Goal: Task Accomplishment & Management: Manage account settings

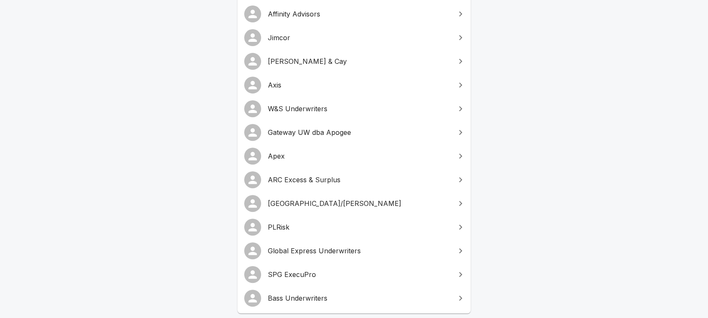
scroll to position [134, 0]
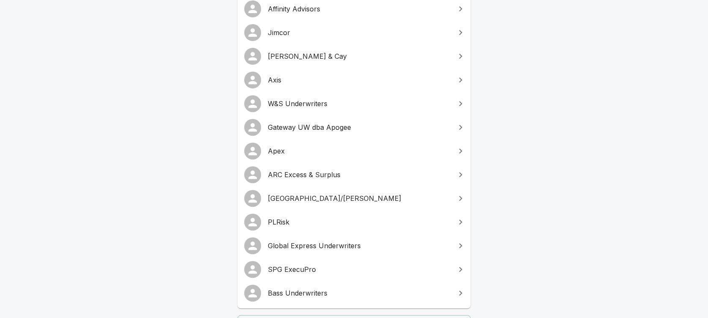
click at [297, 198] on span "[GEOGRAPHIC_DATA]/[PERSON_NAME]" at bounding box center [359, 198] width 182 height 10
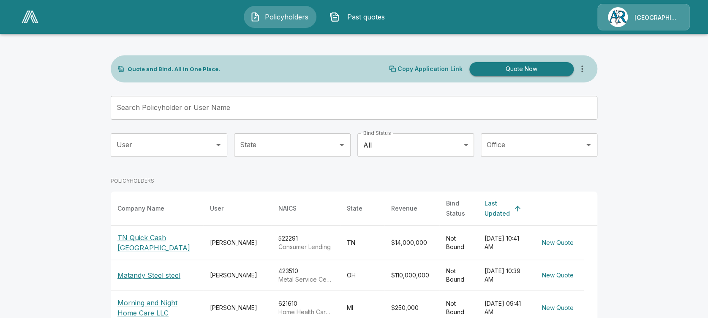
click at [61, 75] on main "Quote and Bind. All in One Place. Copy Application Link Quote Now Search Policy…" at bounding box center [354, 307] width 708 height 614
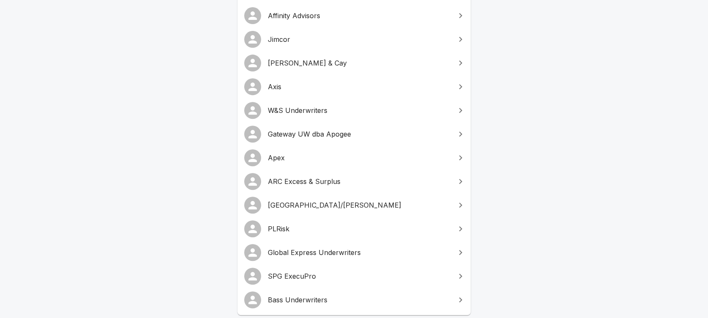
scroll to position [138, 0]
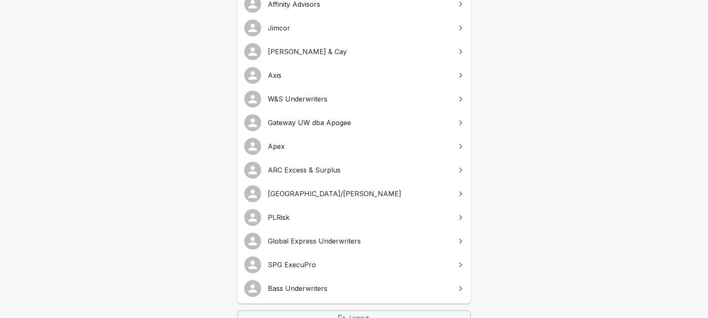
click at [289, 220] on span "PLRisk" at bounding box center [359, 217] width 182 height 10
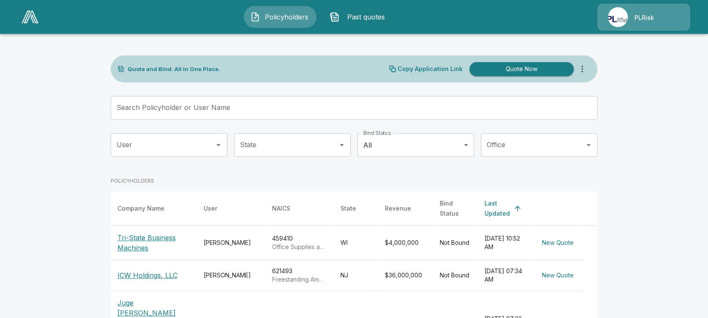
click at [640, 18] on p "PLRisk" at bounding box center [643, 18] width 19 height 8
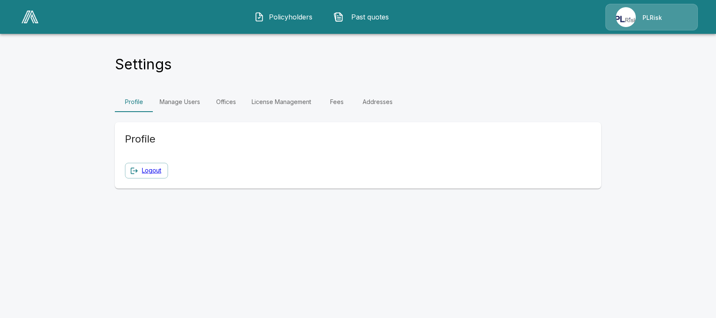
click at [190, 105] on link "Manage Users" at bounding box center [180, 102] width 54 height 20
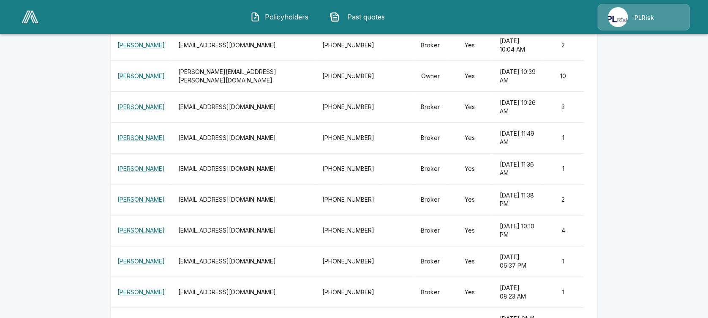
scroll to position [371, 0]
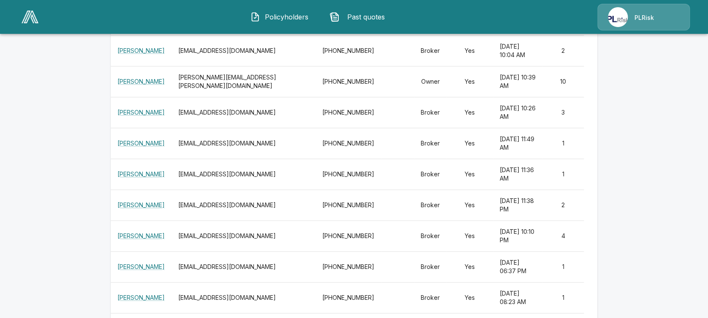
click at [31, 22] on img at bounding box center [30, 17] width 17 height 13
